Goal: Information Seeking & Learning: Learn about a topic

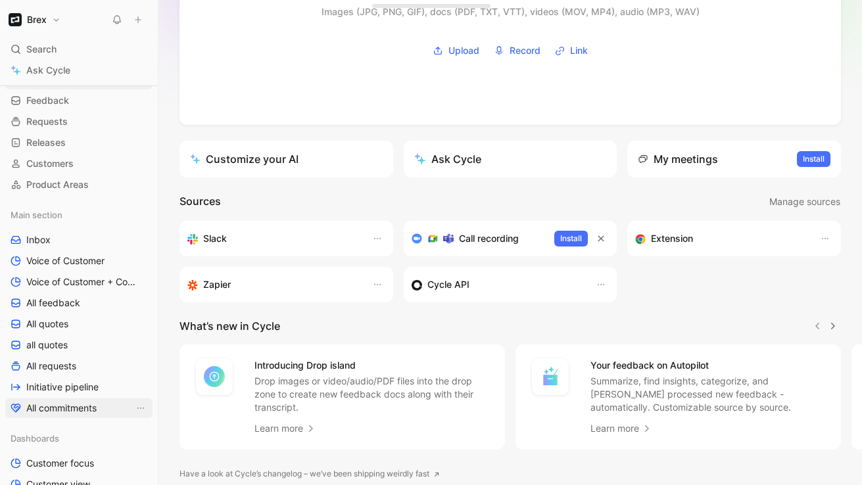
scroll to position [59, 0]
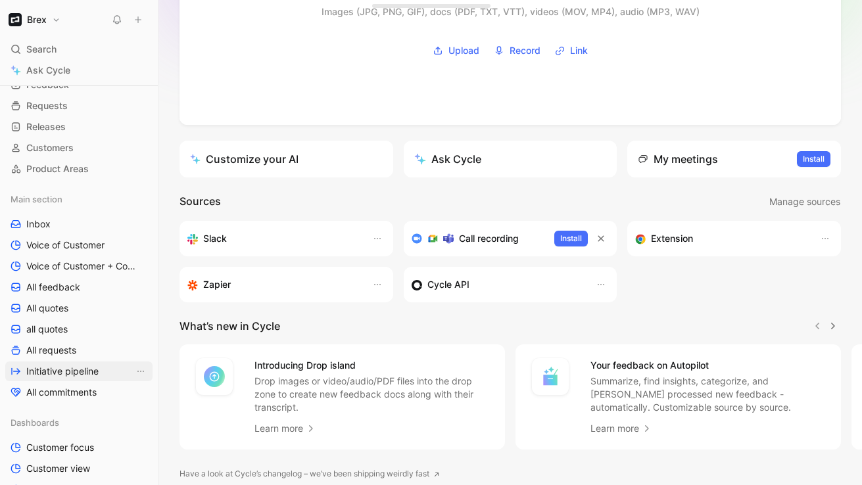
click at [64, 367] on span "Initiative pipeline" at bounding box center [62, 371] width 72 height 13
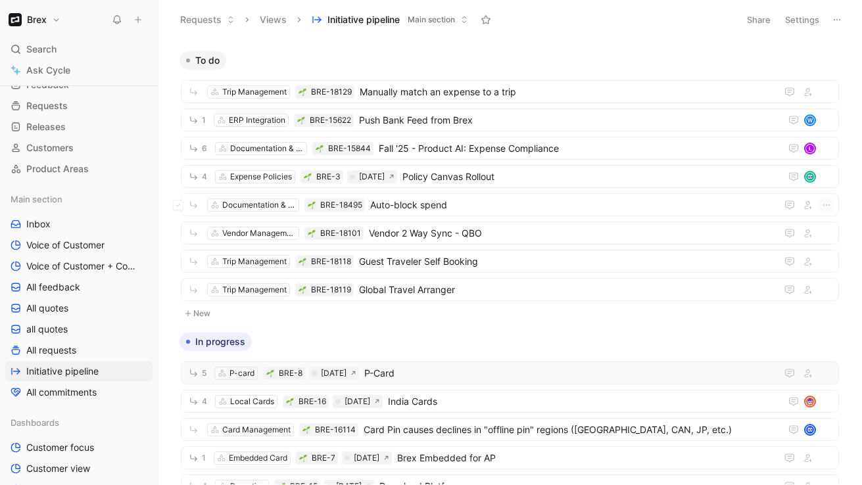
scroll to position [579, 0]
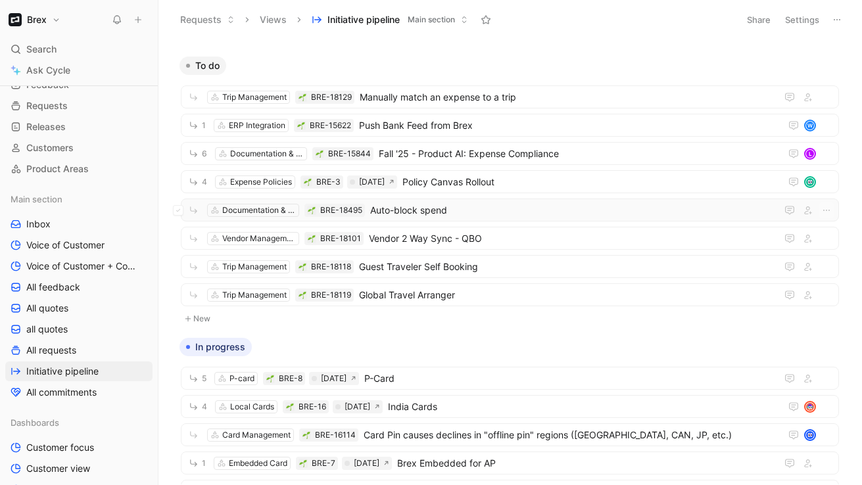
click at [427, 206] on span "Auto-block spend" at bounding box center [570, 210] width 401 height 16
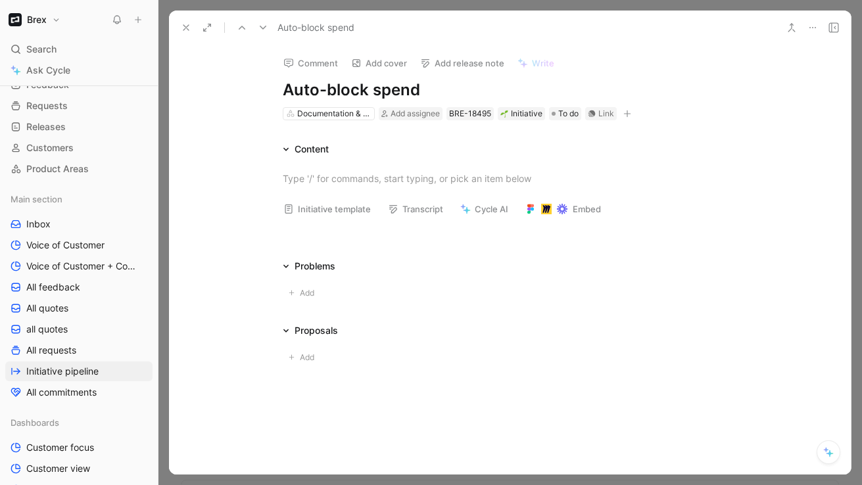
scroll to position [23, 0]
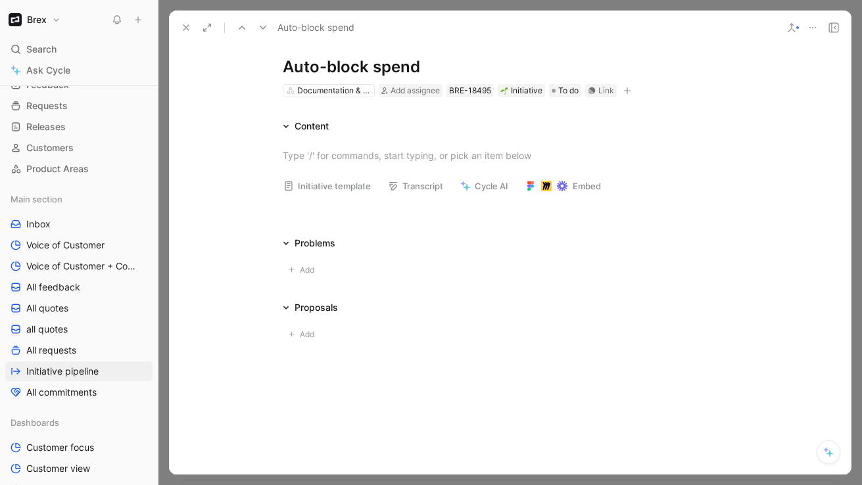
click at [185, 32] on icon at bounding box center [186, 27] width 11 height 11
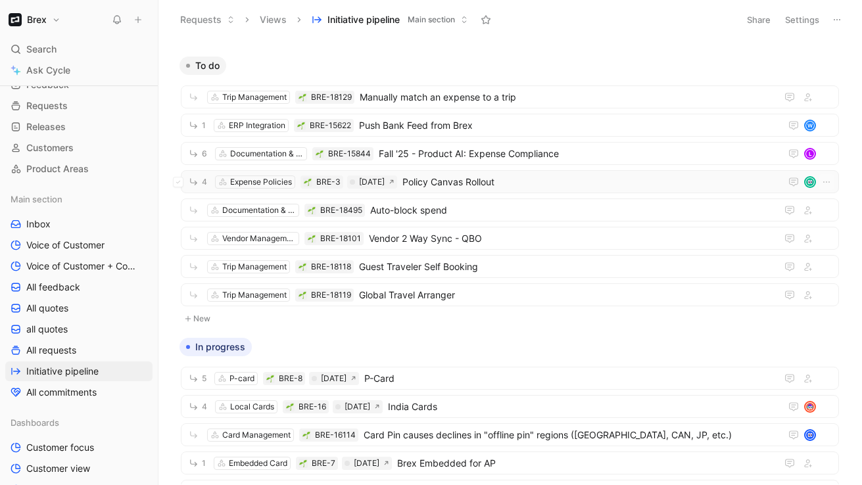
click at [472, 185] on span "Policy Canvas Rollout" at bounding box center [588, 182] width 373 height 16
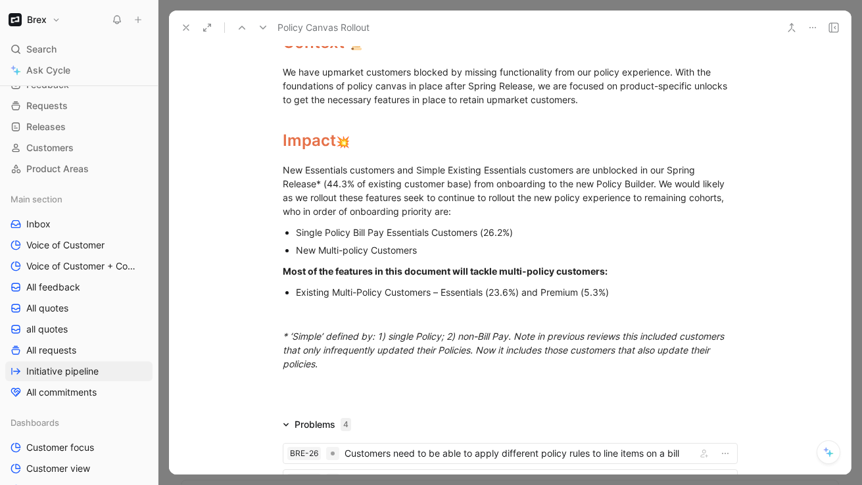
scroll to position [1527, 0]
click at [182, 29] on icon at bounding box center [186, 27] width 11 height 11
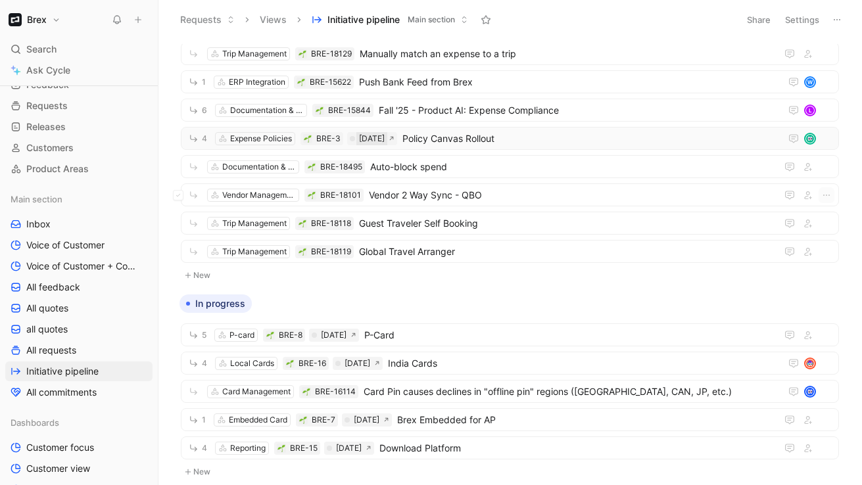
scroll to position [623, 0]
click at [416, 116] on span "Fall '25 - Product AI: Expense Compliance" at bounding box center [577, 110] width 396 height 16
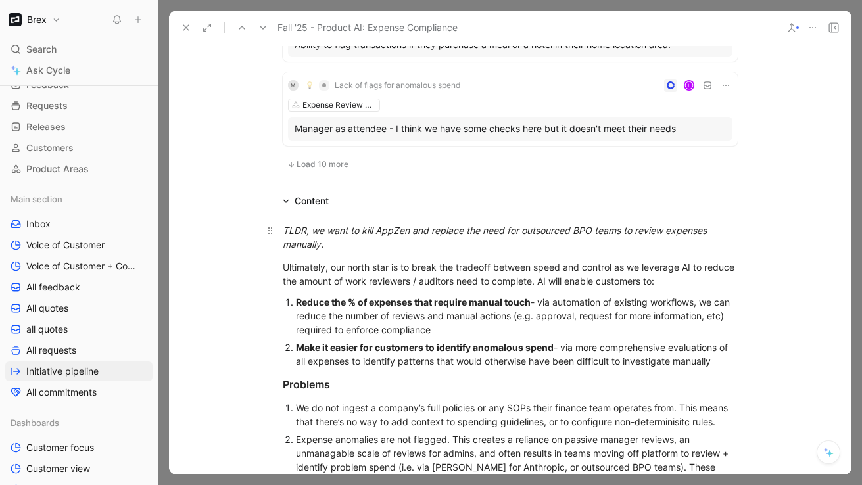
scroll to position [1156, 0]
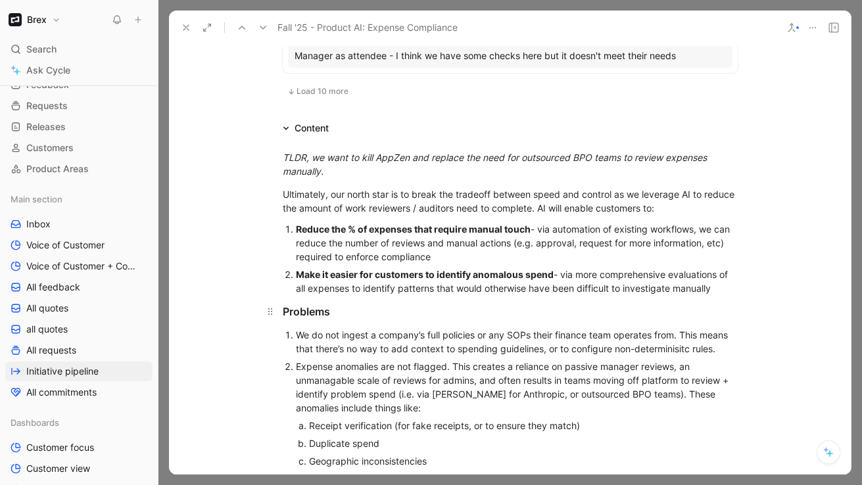
click at [304, 314] on div "Problems" at bounding box center [510, 312] width 455 height 16
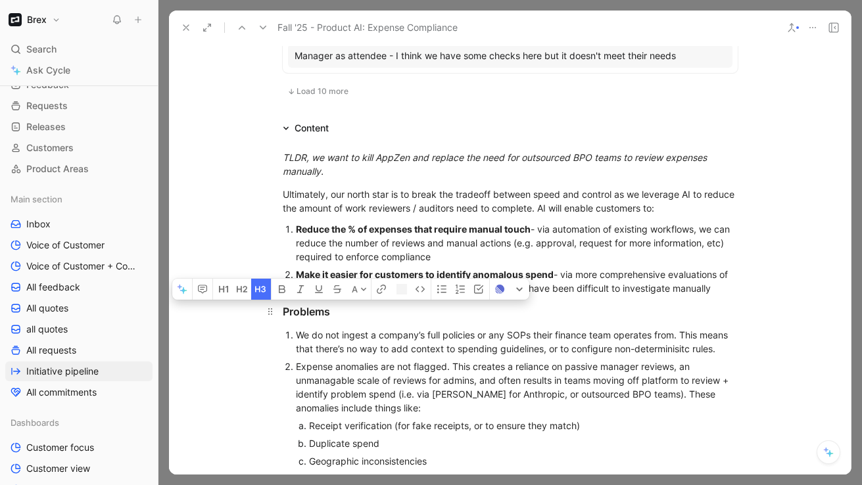
click at [304, 314] on div "Problems" at bounding box center [510, 312] width 455 height 16
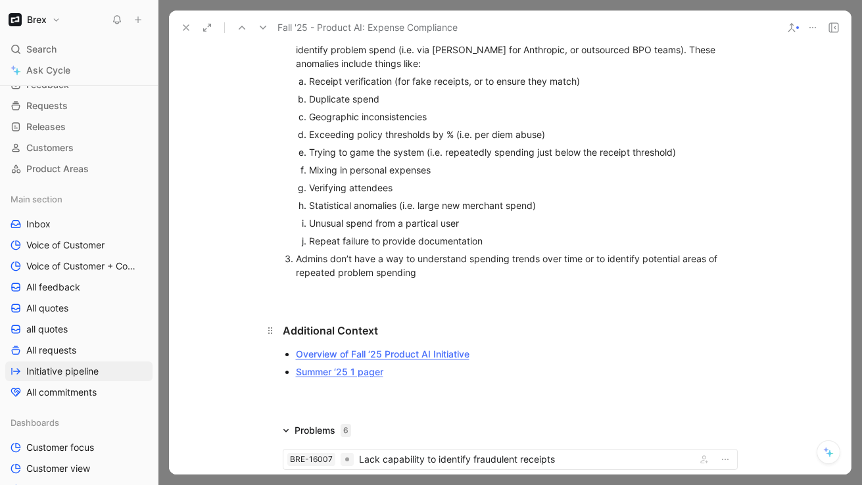
scroll to position [1215, 0]
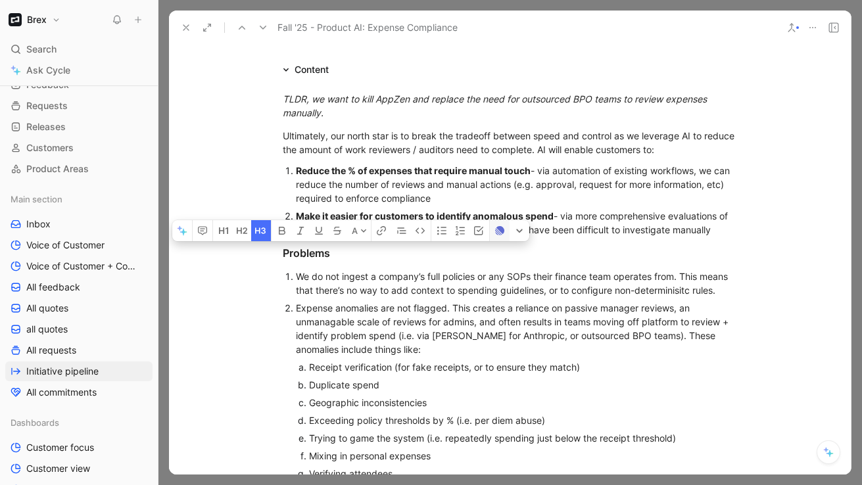
click at [497, 225] on icon "button" at bounding box center [499, 230] width 11 height 11
click at [356, 231] on button "A" at bounding box center [359, 230] width 23 height 21
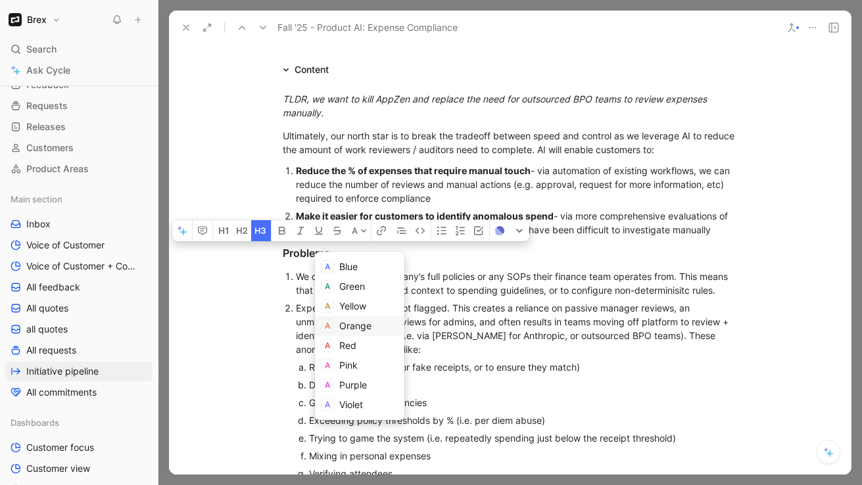
click at [331, 325] on span at bounding box center [327, 325] width 13 height 13
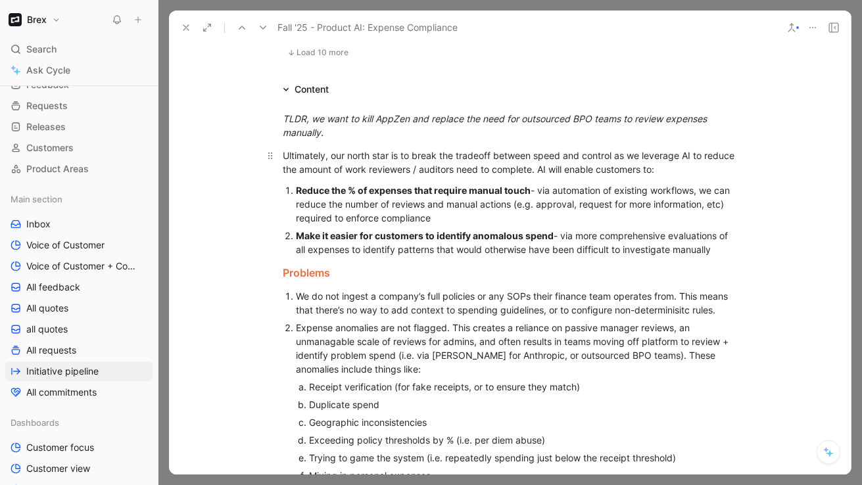
scroll to position [1192, 0]
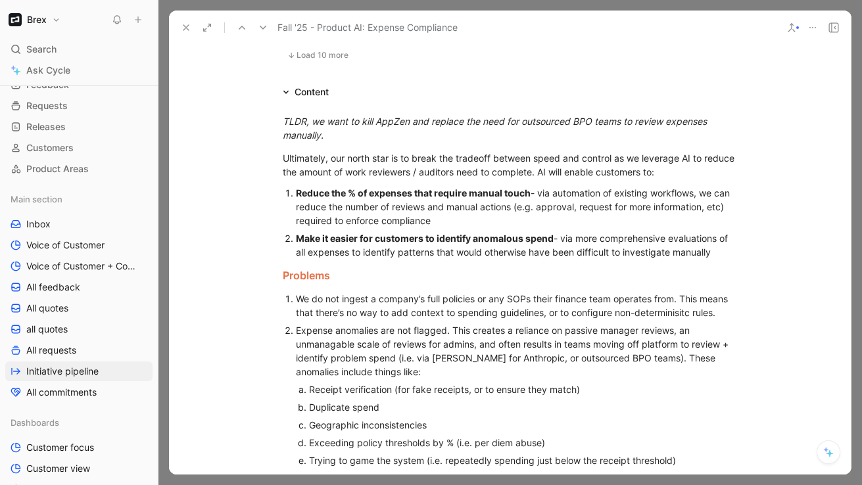
click at [302, 100] on div "TLDR, we want to kill AppZen and replace the need for outsourced BPO teams to r…" at bounding box center [510, 399] width 682 height 599
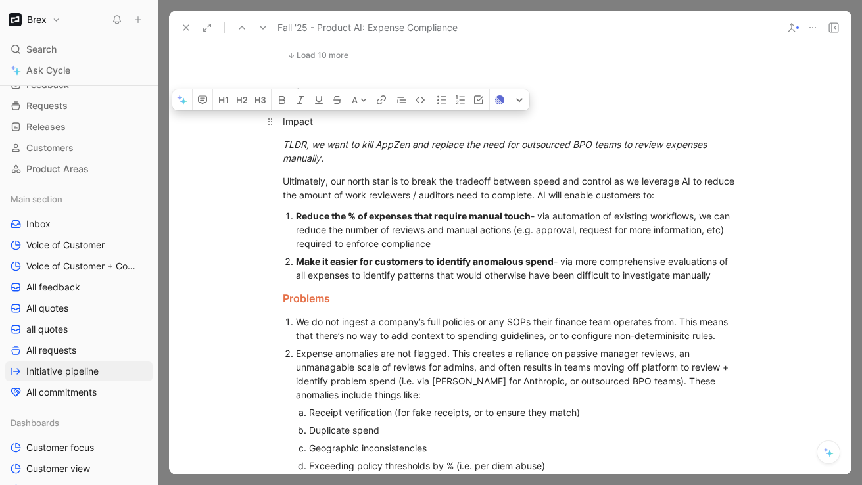
click at [281, 118] on p "Impact" at bounding box center [510, 121] width 505 height 22
click at [371, 105] on button "button" at bounding box center [381, 99] width 20 height 21
click at [360, 105] on button "A" at bounding box center [359, 99] width 23 height 21
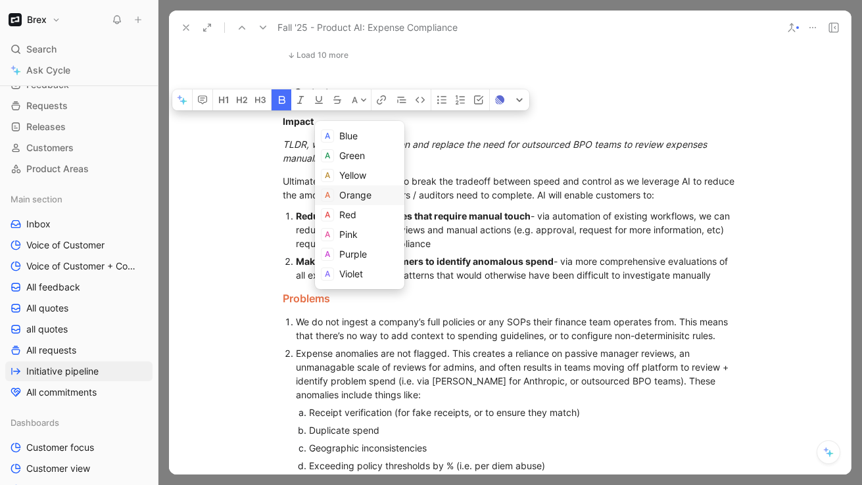
click at [340, 190] on span "Orange" at bounding box center [355, 194] width 32 height 11
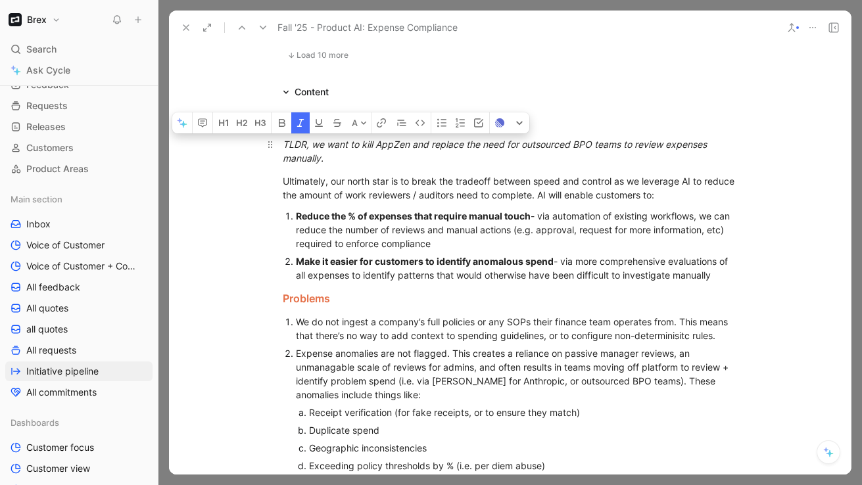
drag, startPoint x: 333, startPoint y: 160, endPoint x: 277, endPoint y: 146, distance: 57.1
click at [277, 146] on p "TLDR, we want to kill AppZen and replace the need for outsourced BPO teams to r…" at bounding box center [510, 150] width 505 height 35
copy em "TLDR, we want to kill AppZen and replace the need for outsourced BPO teams to r…"
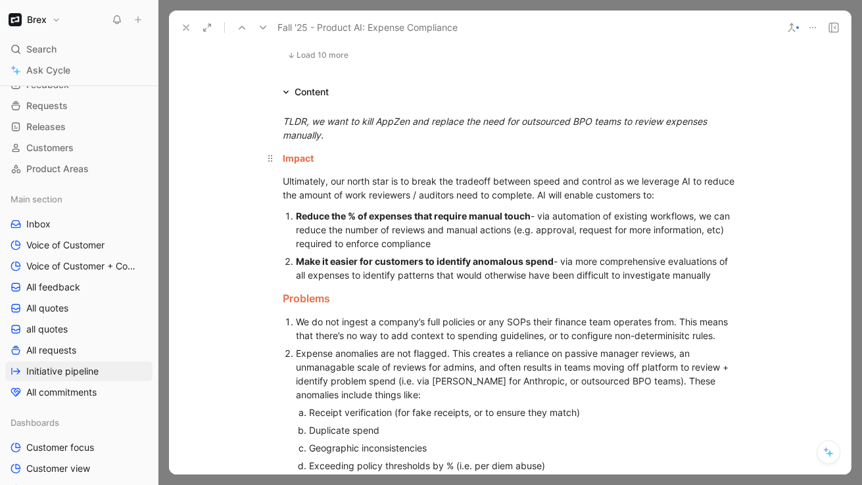
click at [292, 163] on span "Impact" at bounding box center [298, 158] width 31 height 11
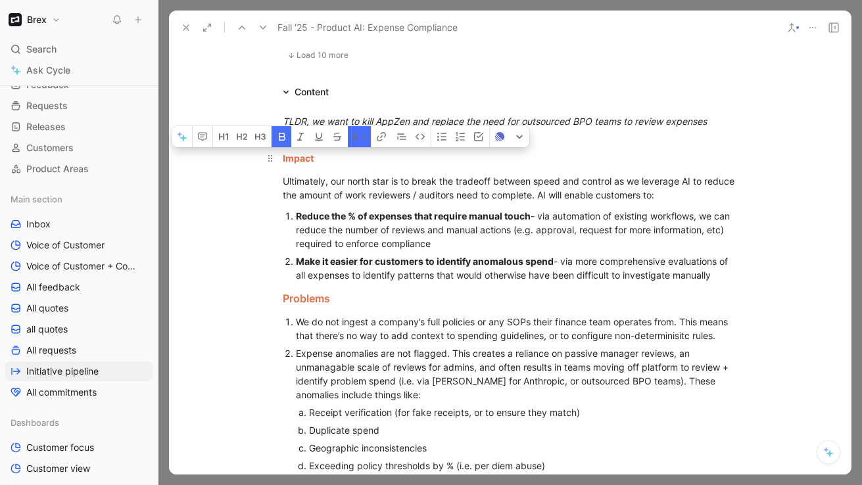
click at [292, 163] on span "Impact" at bounding box center [298, 158] width 31 height 11
click at [225, 134] on icon "button" at bounding box center [223, 136] width 11 height 11
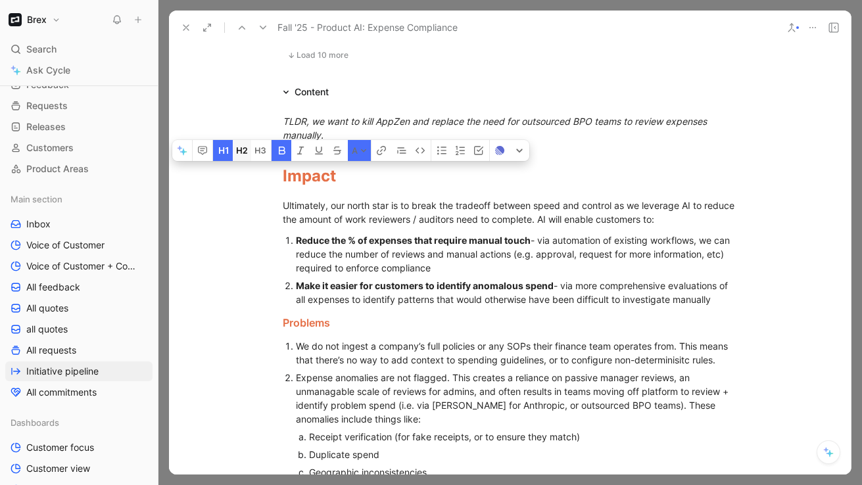
click at [239, 151] on icon "button" at bounding box center [242, 150] width 11 height 11
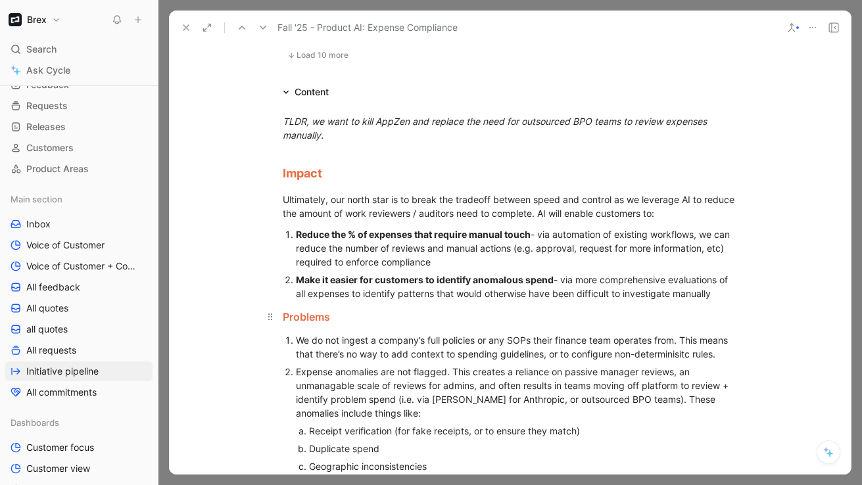
click at [301, 317] on span "Problems" at bounding box center [306, 316] width 47 height 13
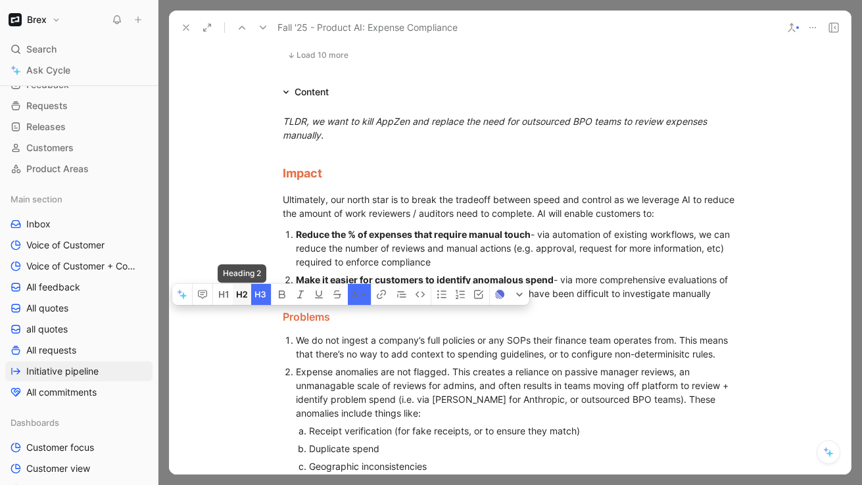
click at [239, 292] on icon "button" at bounding box center [242, 294] width 11 height 11
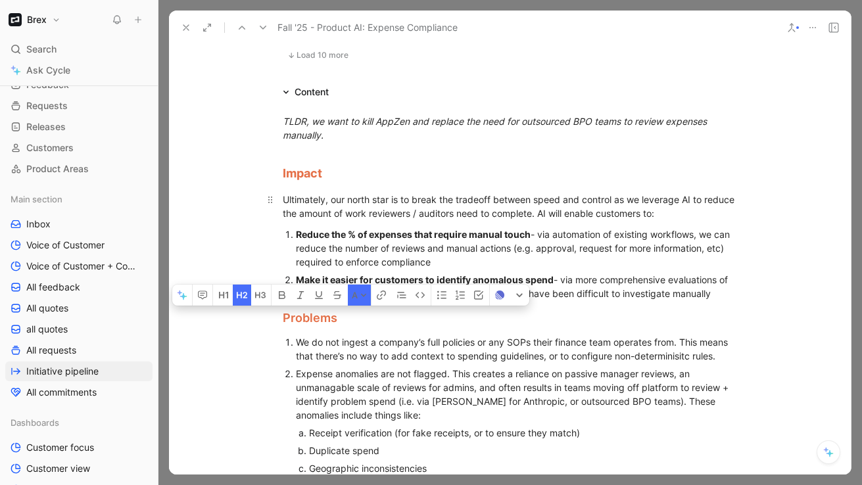
click at [334, 207] on span "Ultimately, our north star is to break the tradeoff between speed and control a…" at bounding box center [510, 206] width 454 height 25
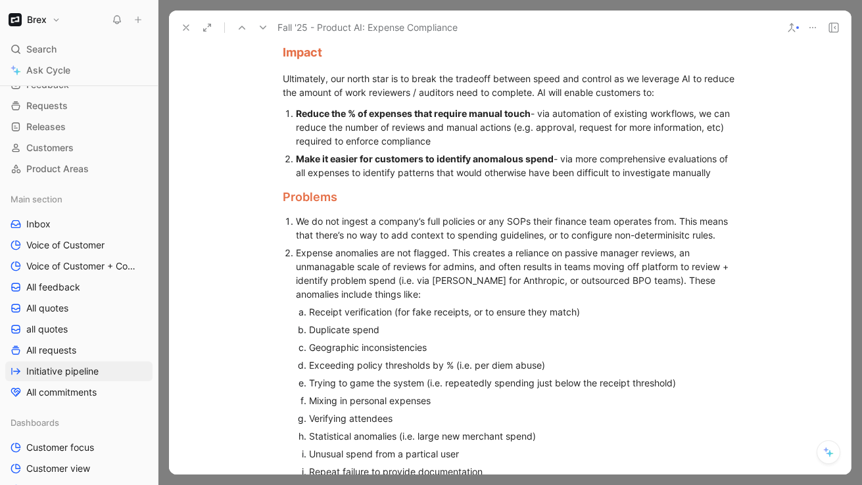
scroll to position [1312, 0]
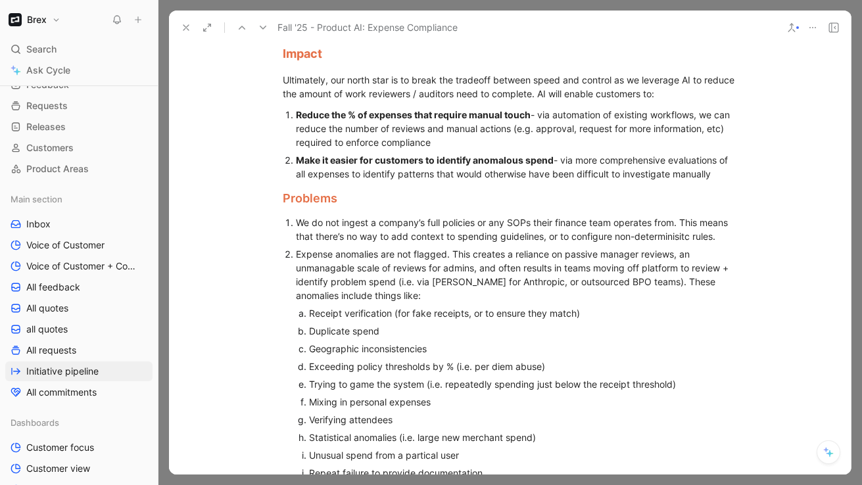
click at [327, 271] on span "Expense anomalies are not flagged. This creates a reliance on passive manager r…" at bounding box center [513, 274] width 435 height 53
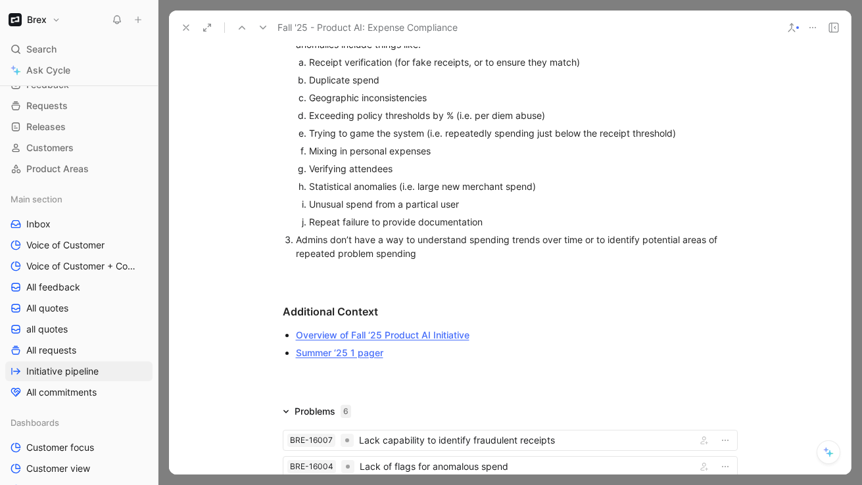
scroll to position [1710, 0]
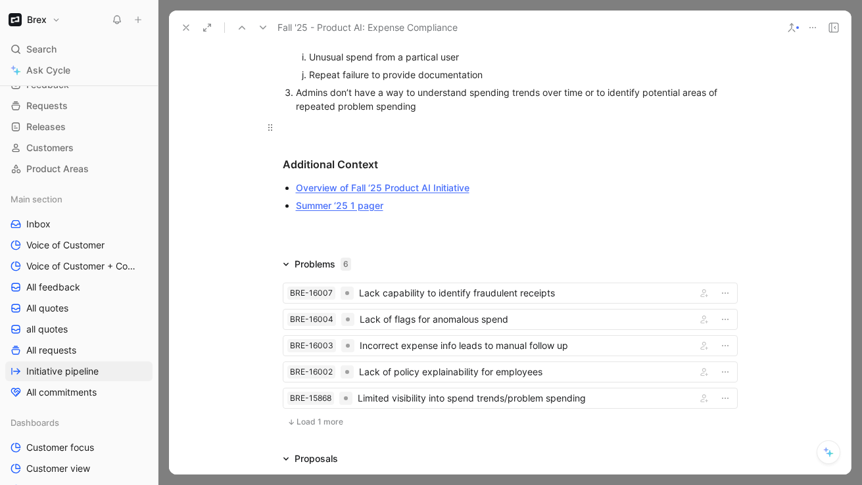
click at [323, 133] on p at bounding box center [510, 127] width 505 height 22
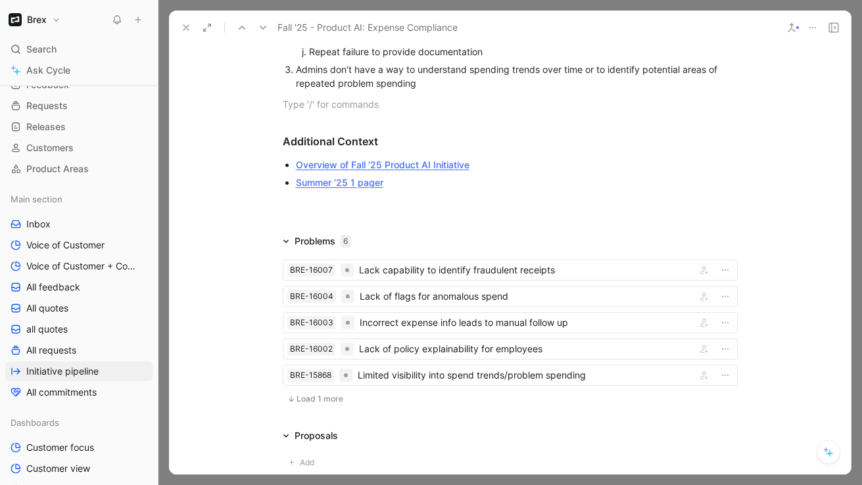
scroll to position [1736, 0]
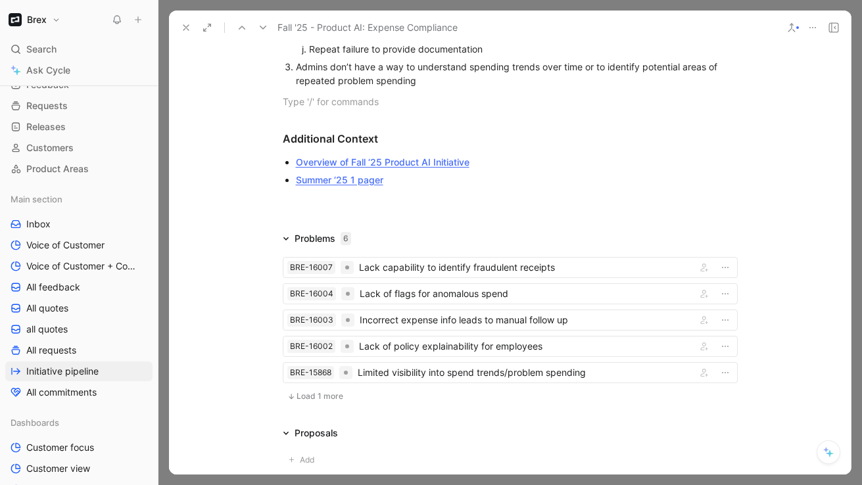
click at [842, 34] on div at bounding box center [822, 27] width 39 height 18
click at [858, 37] on div at bounding box center [509, 242] width 703 height 485
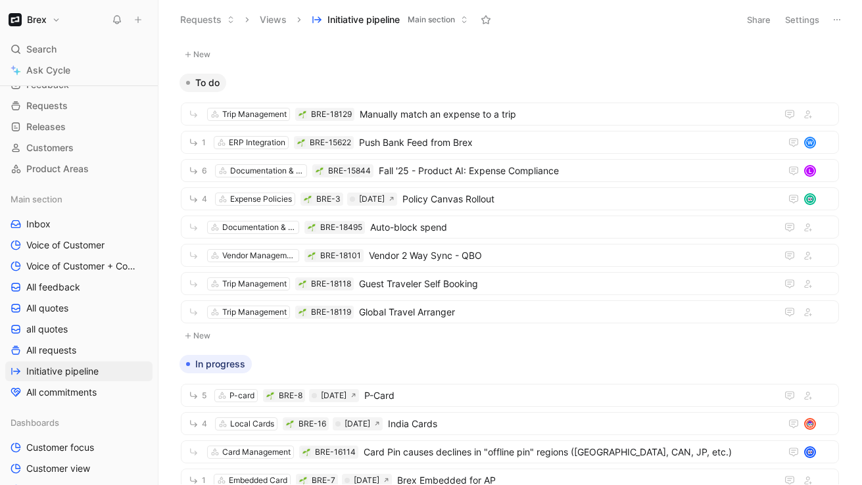
scroll to position [458, 0]
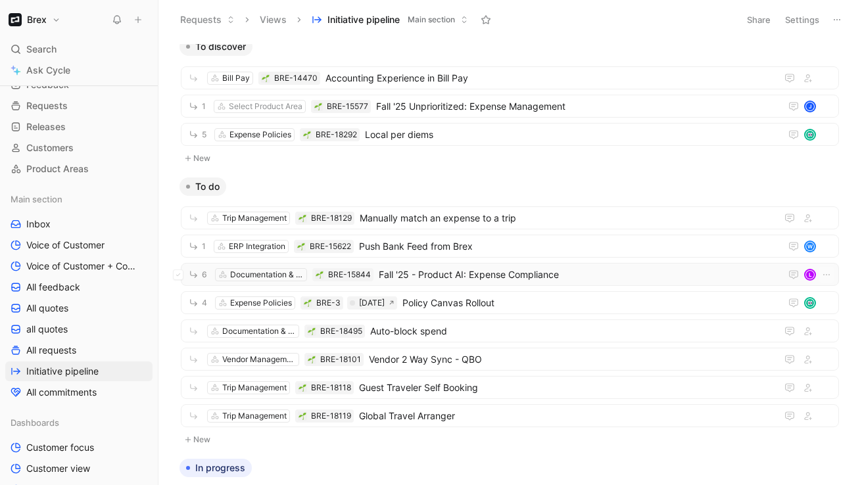
click at [459, 267] on span "Fall '25 - Product AI: Expense Compliance" at bounding box center [577, 275] width 396 height 16
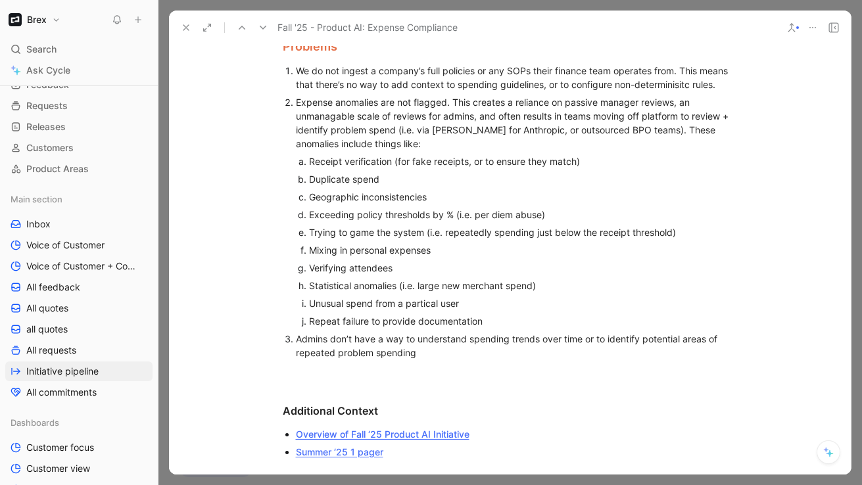
scroll to position [1862, 0]
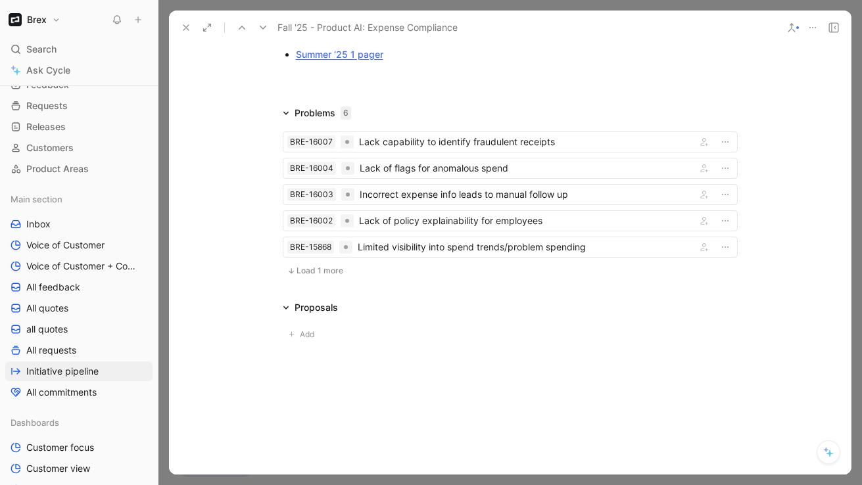
click at [325, 266] on span "Load 1 more" at bounding box center [319, 271] width 47 height 11
click at [482, 147] on div "Lack capability to identify fraudulent receipts" at bounding box center [525, 142] width 332 height 16
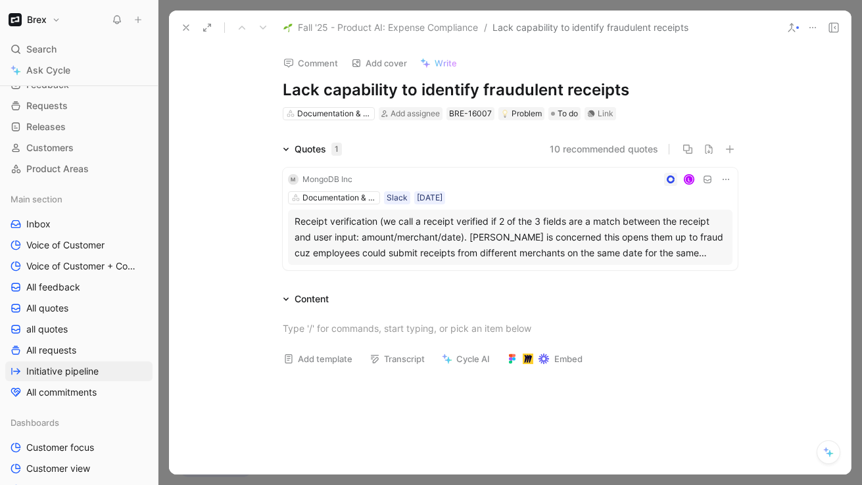
click at [523, 199] on div "Documentation & Compliance Slack [DATE]" at bounding box center [510, 197] width 444 height 13
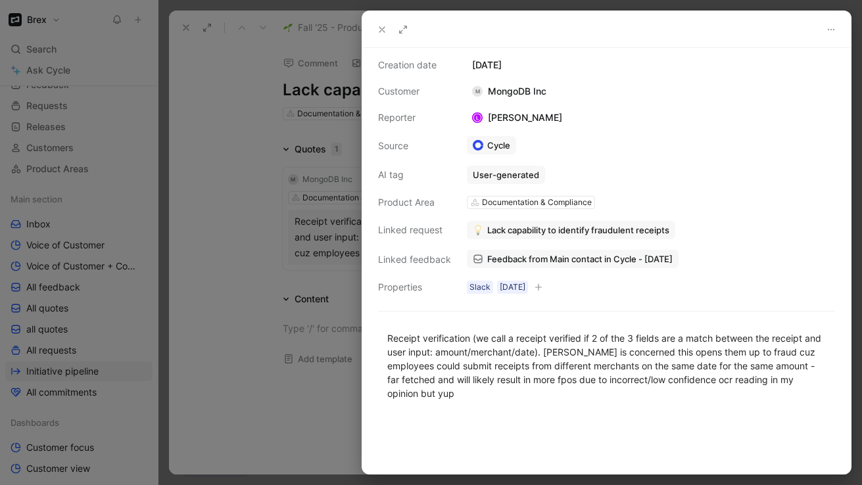
scroll to position [53, 0]
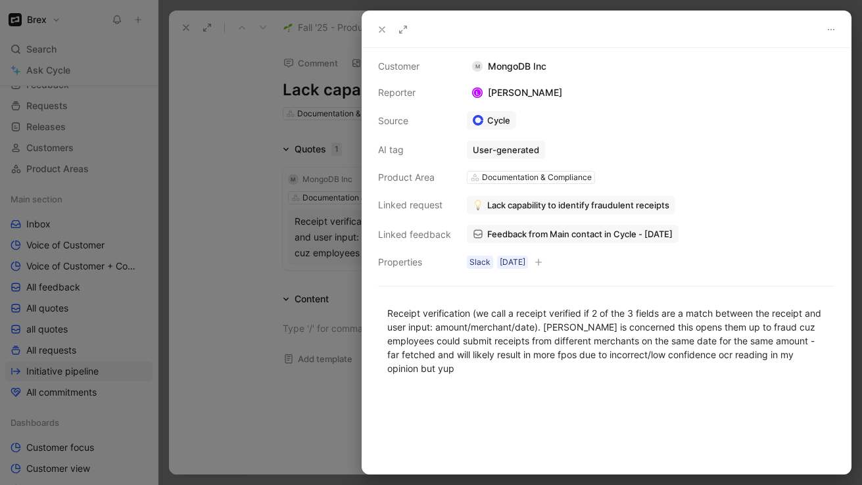
click at [620, 204] on span "Lack capability to identify fraudulent receipts" at bounding box center [578, 205] width 182 height 12
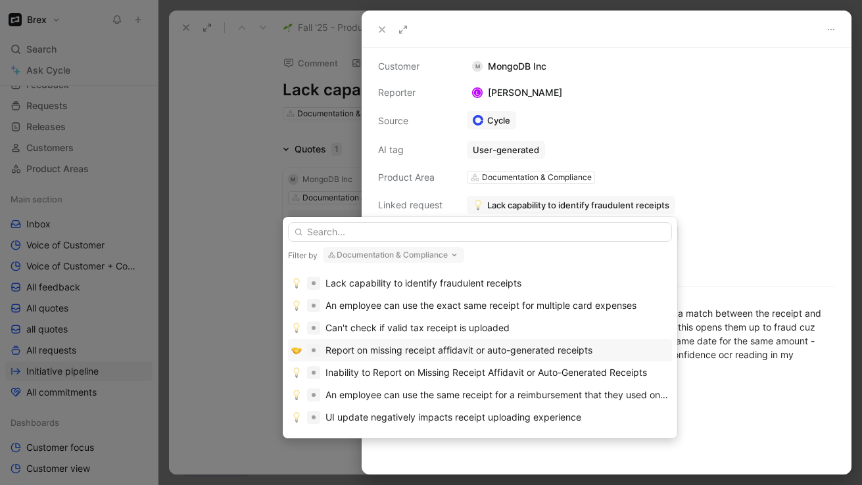
scroll to position [11, 0]
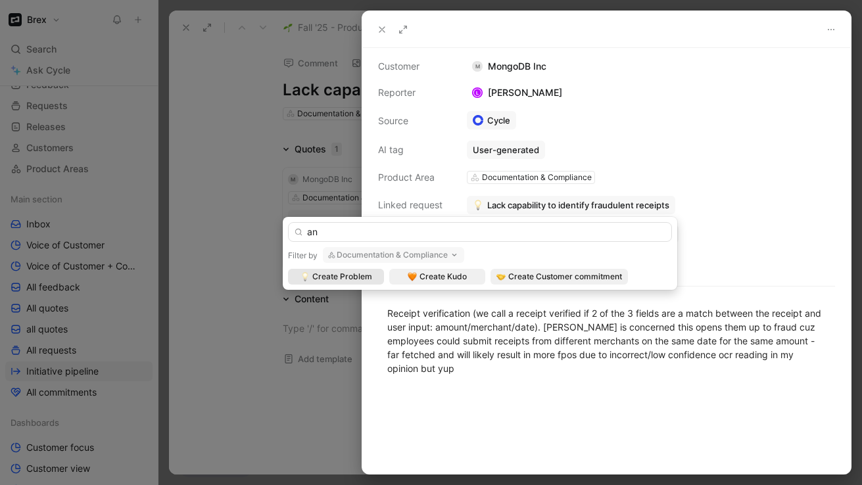
type input "a"
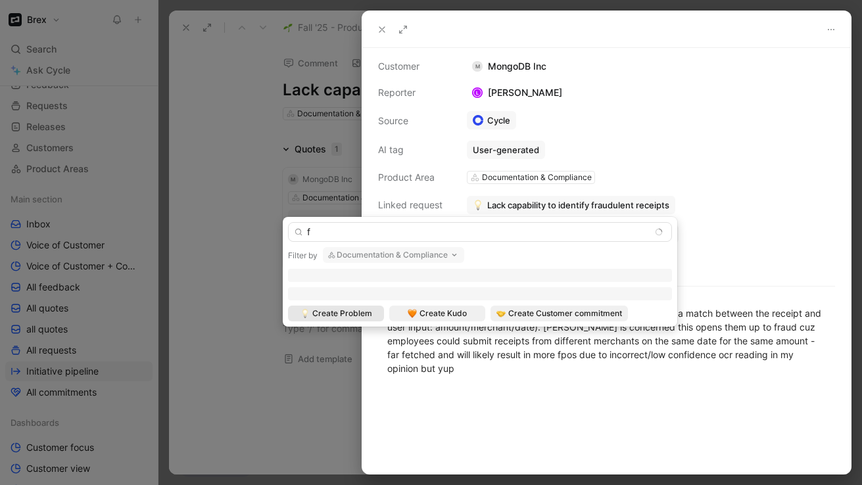
click at [396, 254] on button "Documentation & Compliance" at bounding box center [393, 255] width 141 height 16
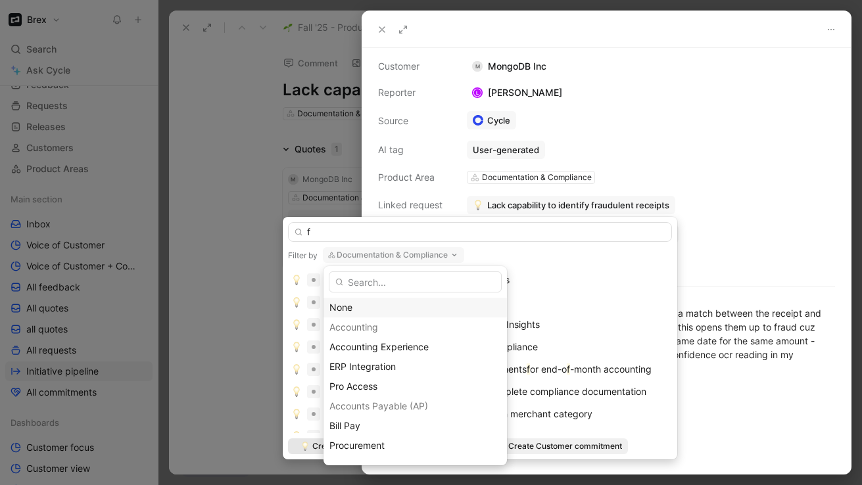
click at [379, 304] on div "None" at bounding box center [415, 308] width 172 height 16
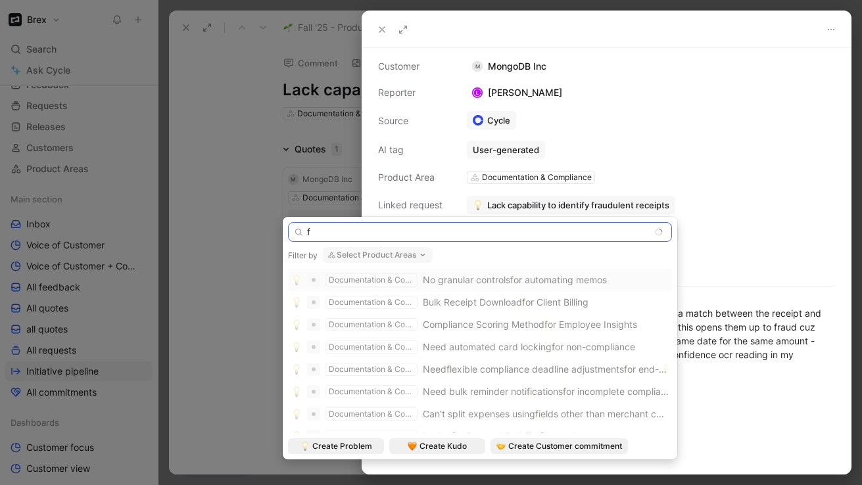
click at [374, 232] on input "f" at bounding box center [480, 232] width 384 height 20
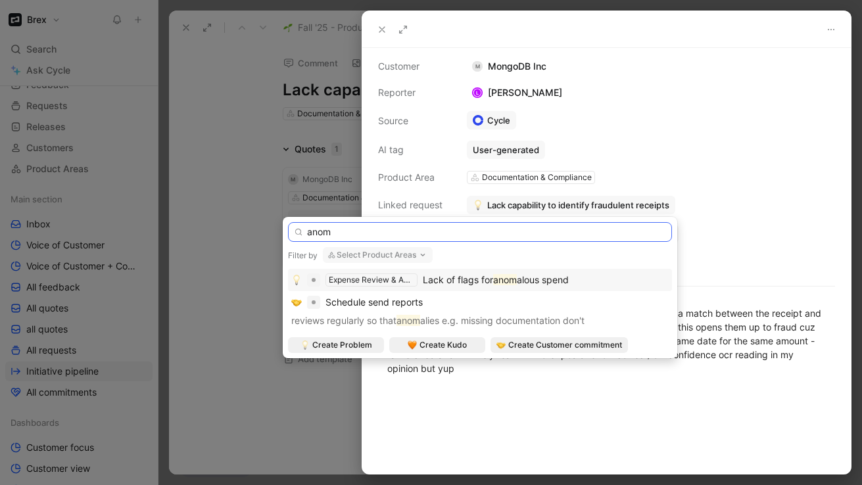
type input "anom"
click at [440, 283] on span "Lack of flags for" at bounding box center [458, 279] width 70 height 11
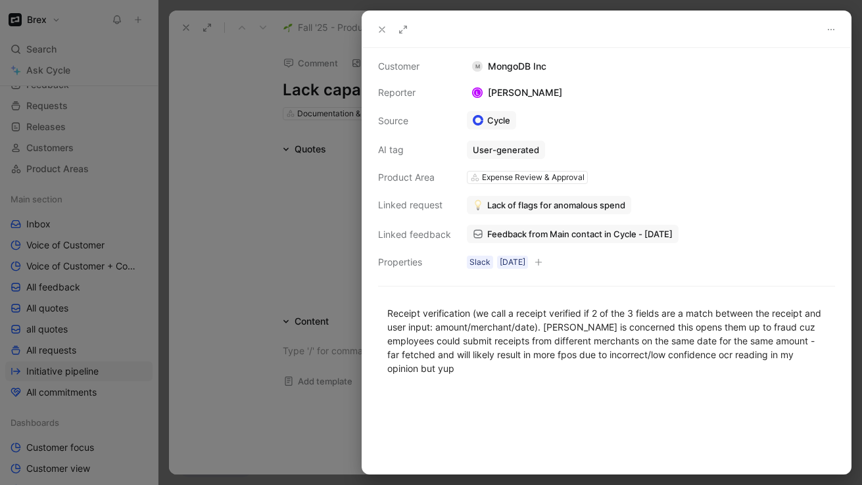
click at [314, 237] on div at bounding box center [431, 242] width 862 height 485
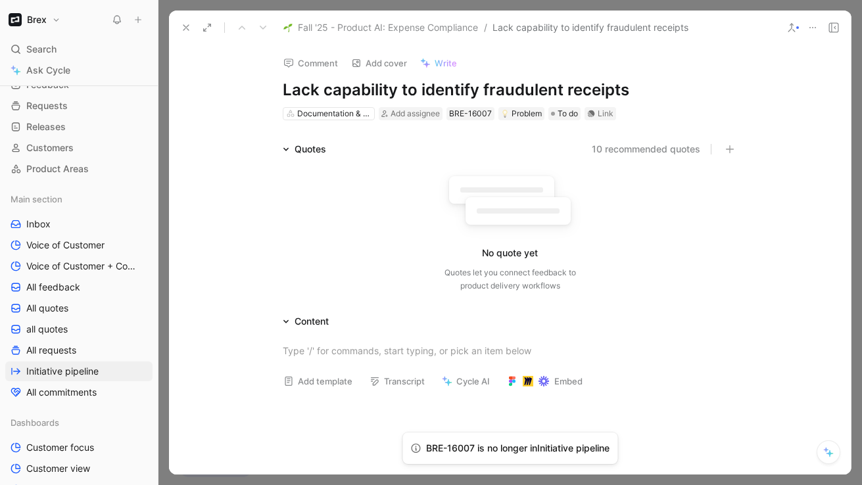
click at [814, 23] on icon at bounding box center [812, 27] width 11 height 11
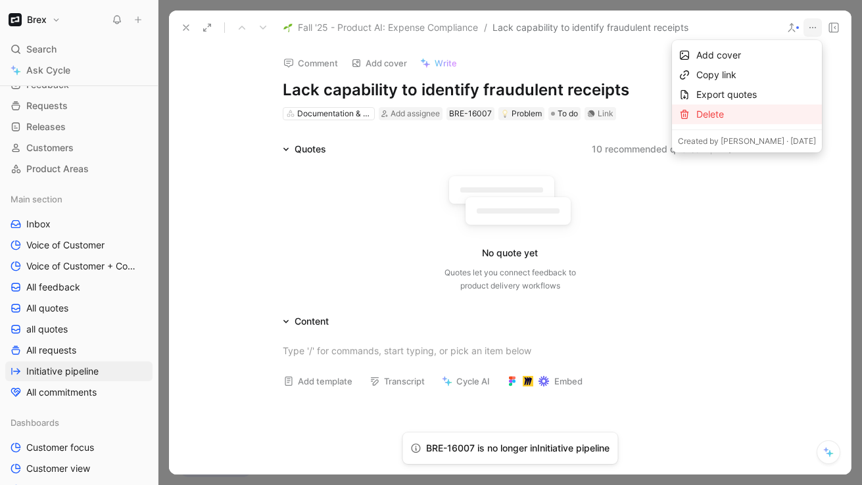
click at [740, 110] on div "Delete" at bounding box center [756, 114] width 120 height 16
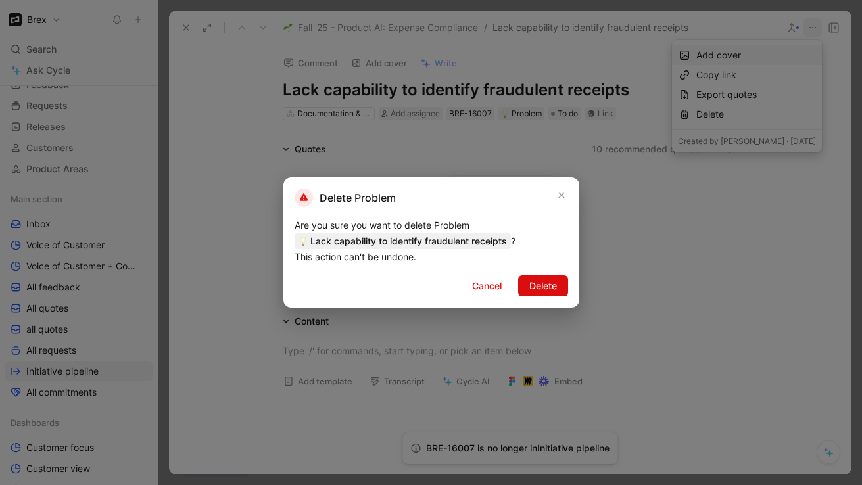
click at [550, 293] on span "Delete" at bounding box center [543, 286] width 28 height 16
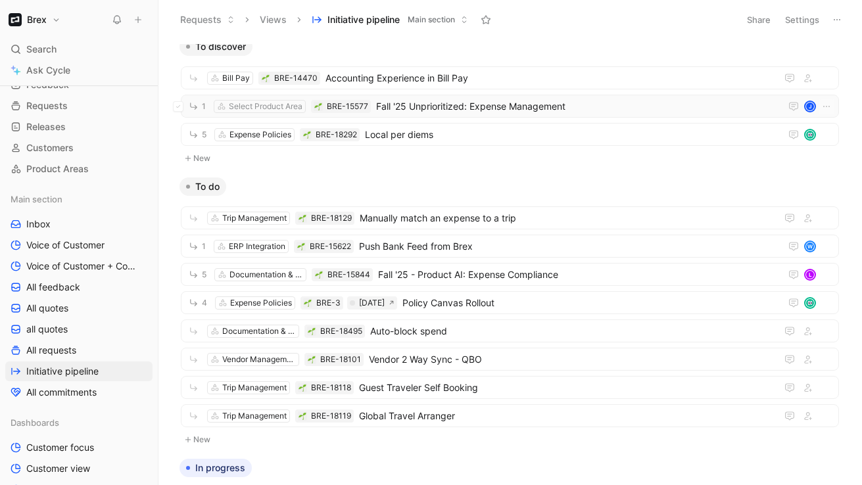
click at [488, 101] on span "Fall '25 Unprioritized: Expense Management" at bounding box center [575, 107] width 399 height 16
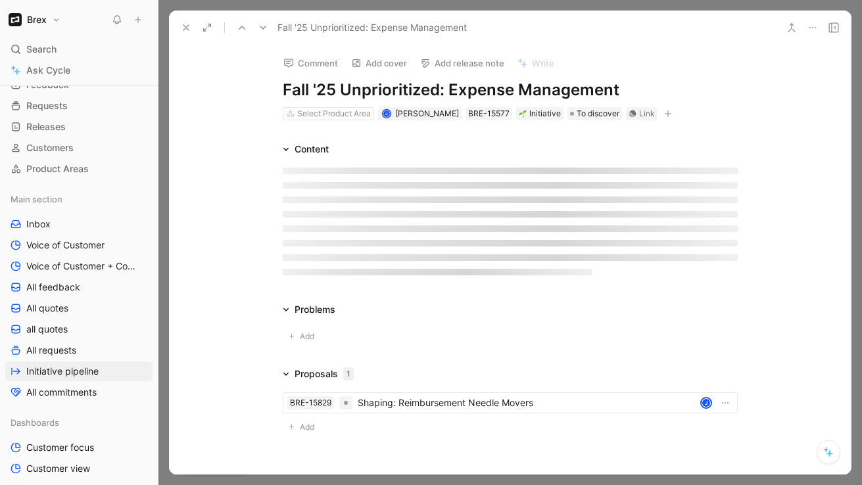
click at [180, 26] on button at bounding box center [186, 27] width 18 height 18
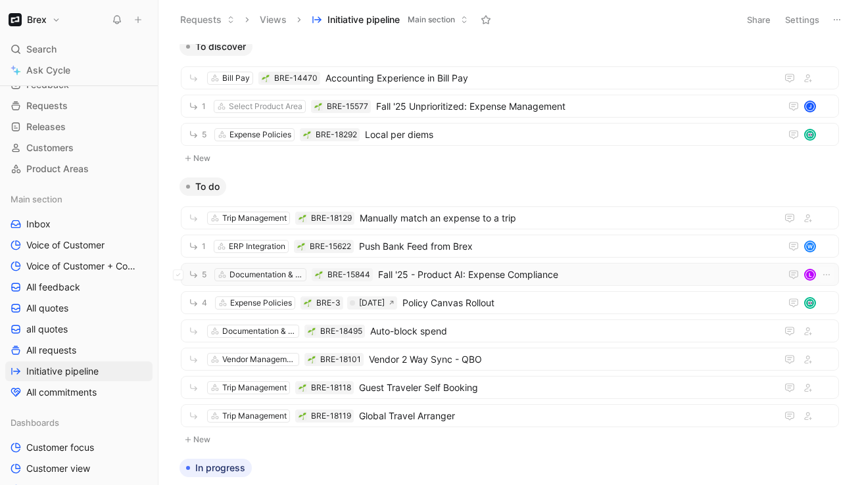
click at [442, 279] on span "Fall '25 - Product AI: Expense Compliance" at bounding box center [576, 275] width 397 height 16
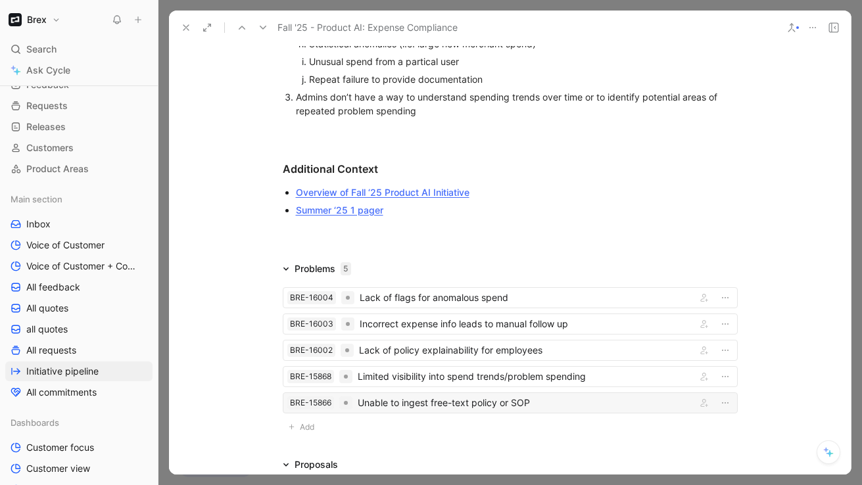
scroll to position [723, 0]
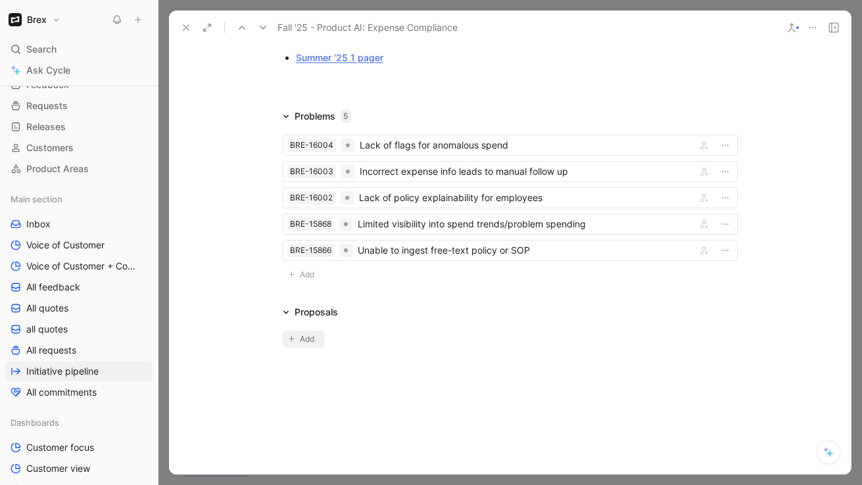
click at [303, 342] on span "Add" at bounding box center [309, 339] width 18 height 13
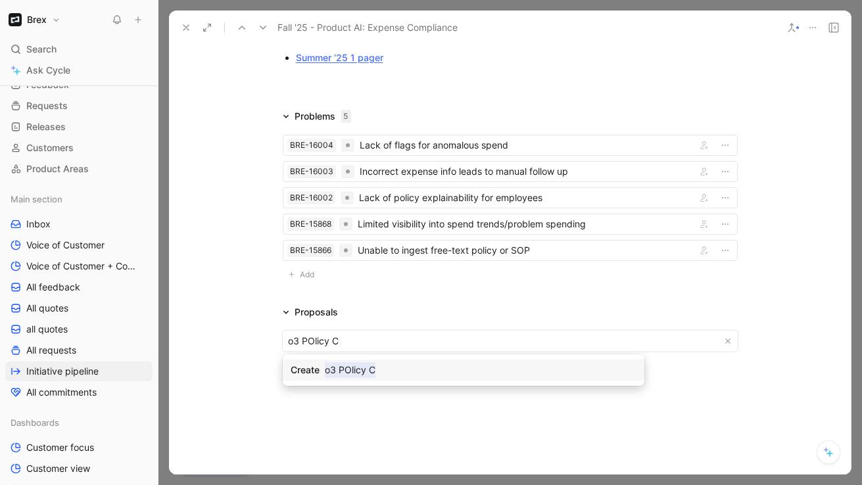
type input "O"
type input "o3 Policy Canvas"
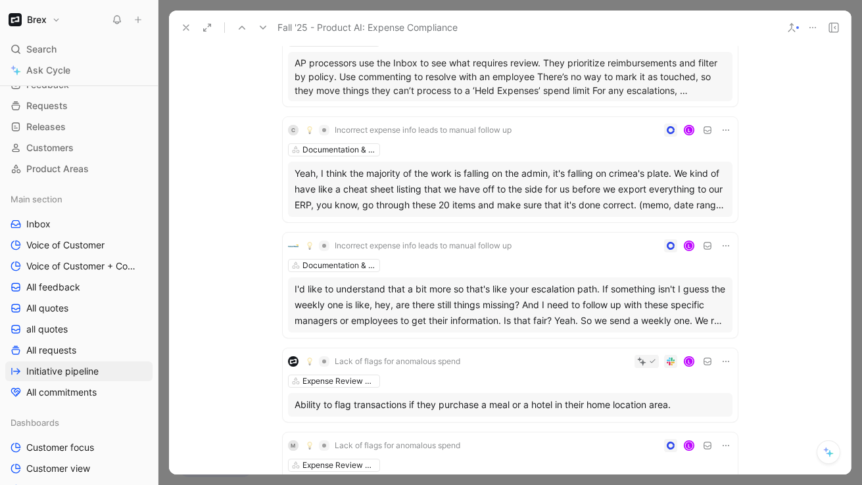
scroll to position [1858, 0]
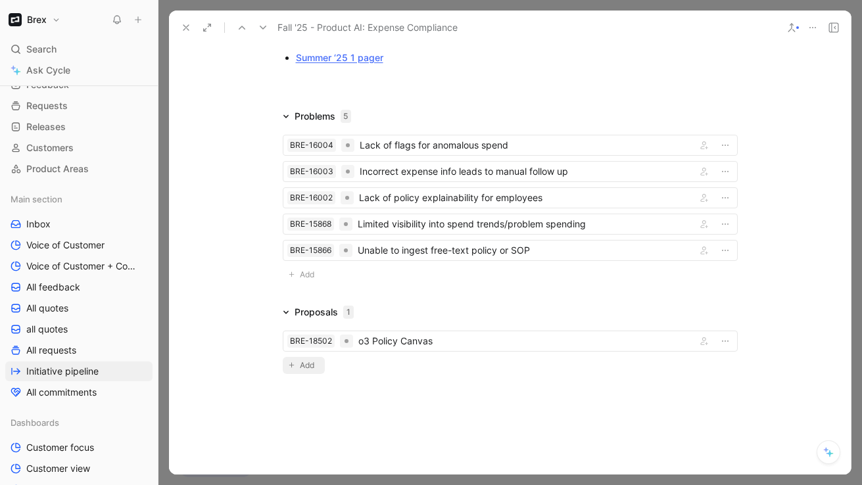
click at [303, 361] on span "Add" at bounding box center [309, 365] width 18 height 13
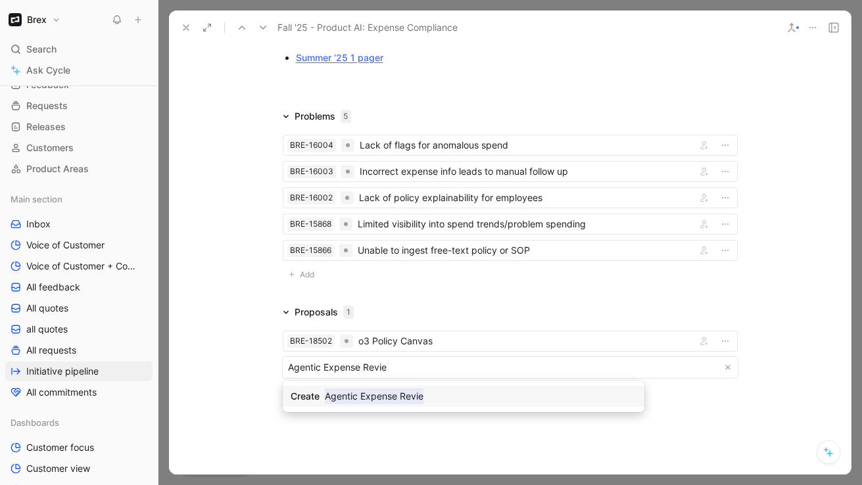
type input "Agentic Expense Review"
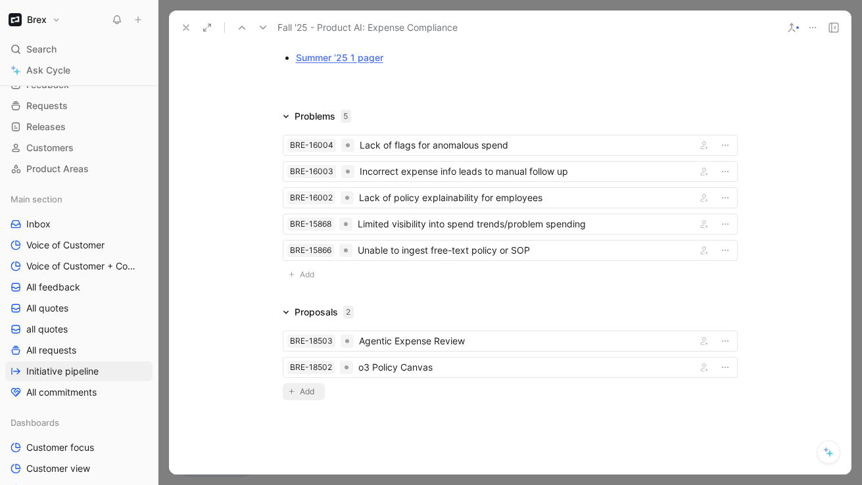
click at [308, 392] on span "Add" at bounding box center [309, 391] width 18 height 13
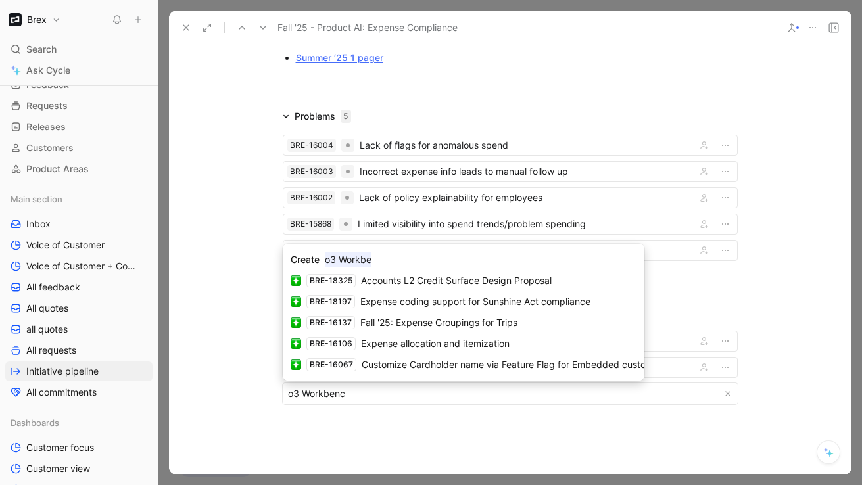
type input "o3 Workbench"
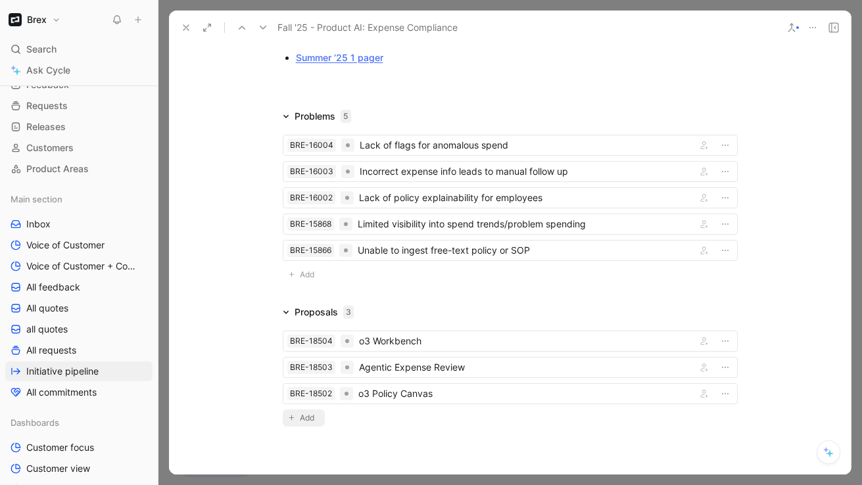
click at [307, 413] on span "Add" at bounding box center [309, 417] width 18 height 13
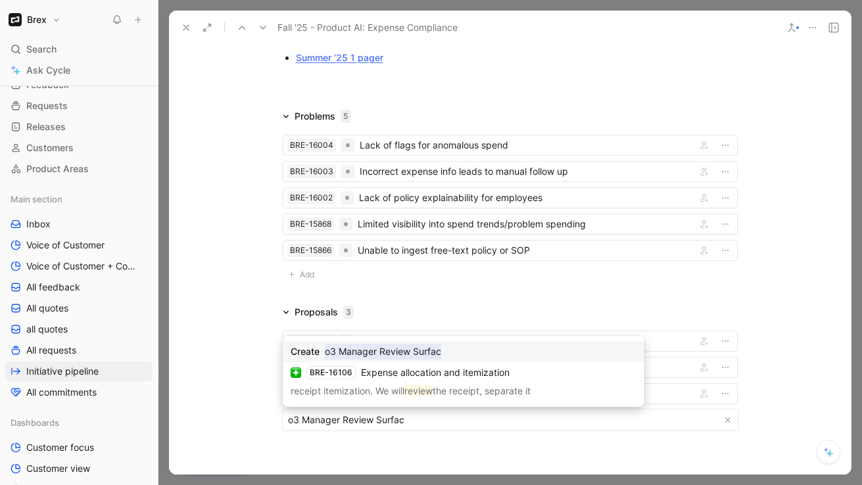
type input "o3 Manager Review Surface"
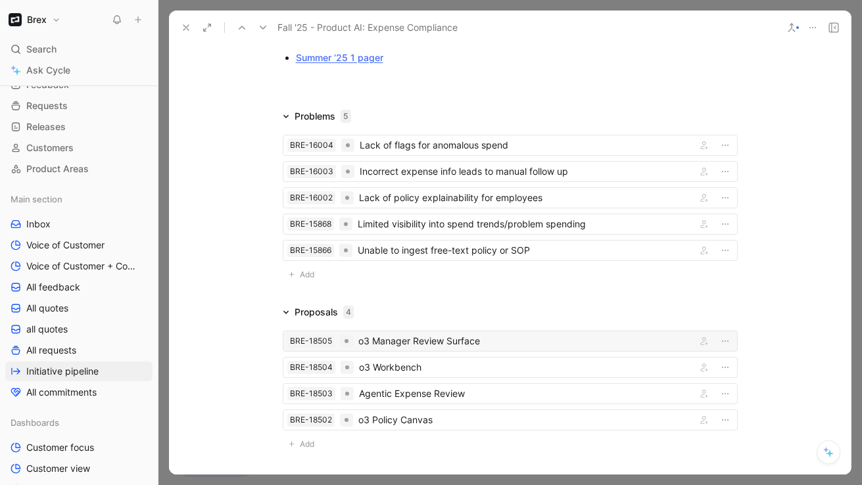
click at [387, 343] on div "o3 Manager Review Surface" at bounding box center [524, 341] width 333 height 16
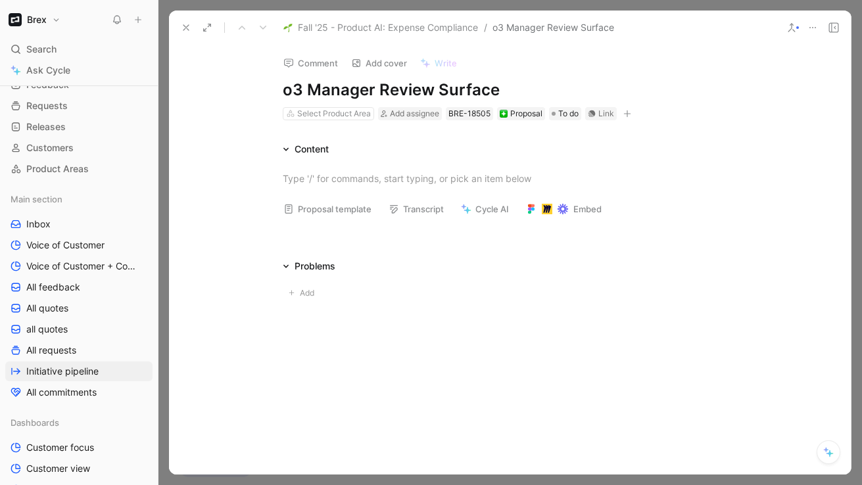
click at [185, 34] on button at bounding box center [186, 27] width 18 height 18
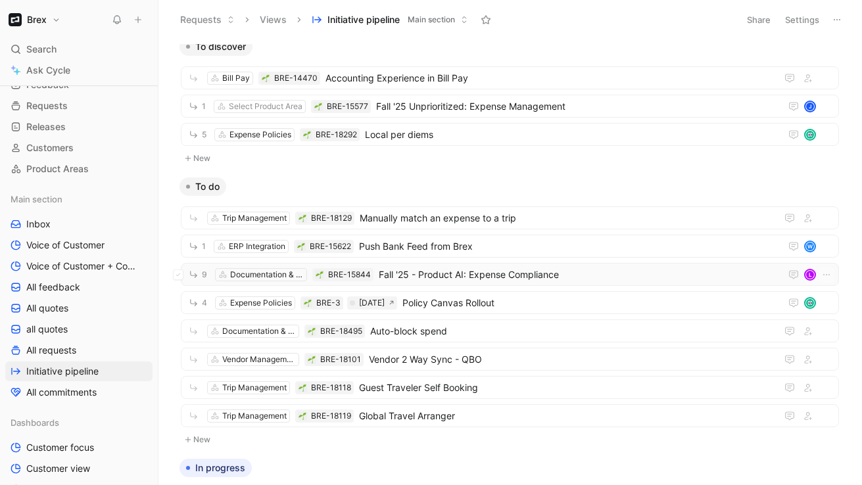
click at [404, 275] on span "Fall '25 - Product AI: Expense Compliance" at bounding box center [577, 275] width 396 height 16
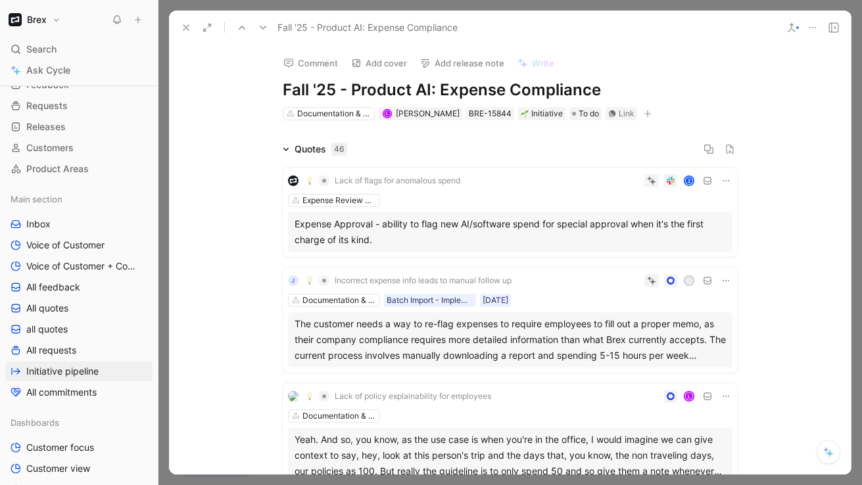
click at [551, 78] on div "Comment Add cover Add release note Write Fall '25 - Product AI: Expense Complia…" at bounding box center [510, 83] width 505 height 77
click at [515, 88] on h1 "Fall '25 - Product AI: Expense Compliance" at bounding box center [510, 90] width 455 height 21
click at [507, 88] on h1 "Fall '25 - Product AI: Expense Compliance" at bounding box center [510, 90] width 455 height 21
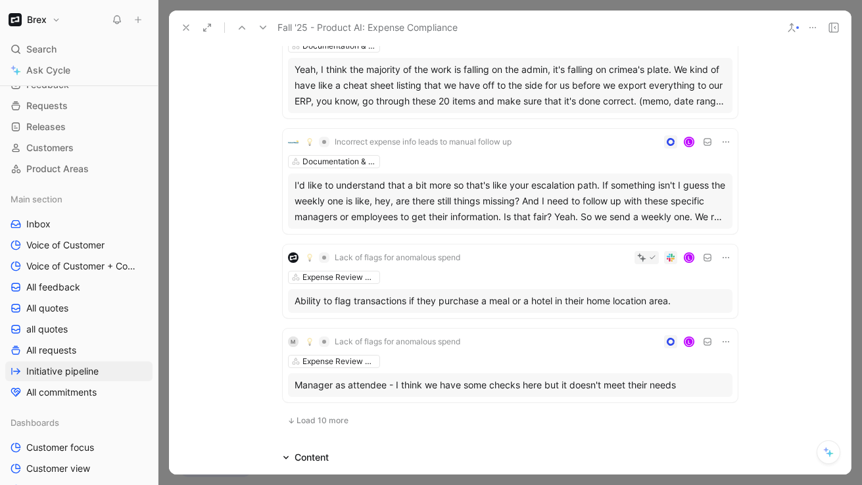
scroll to position [856, 0]
